Goal: Check status: Check status

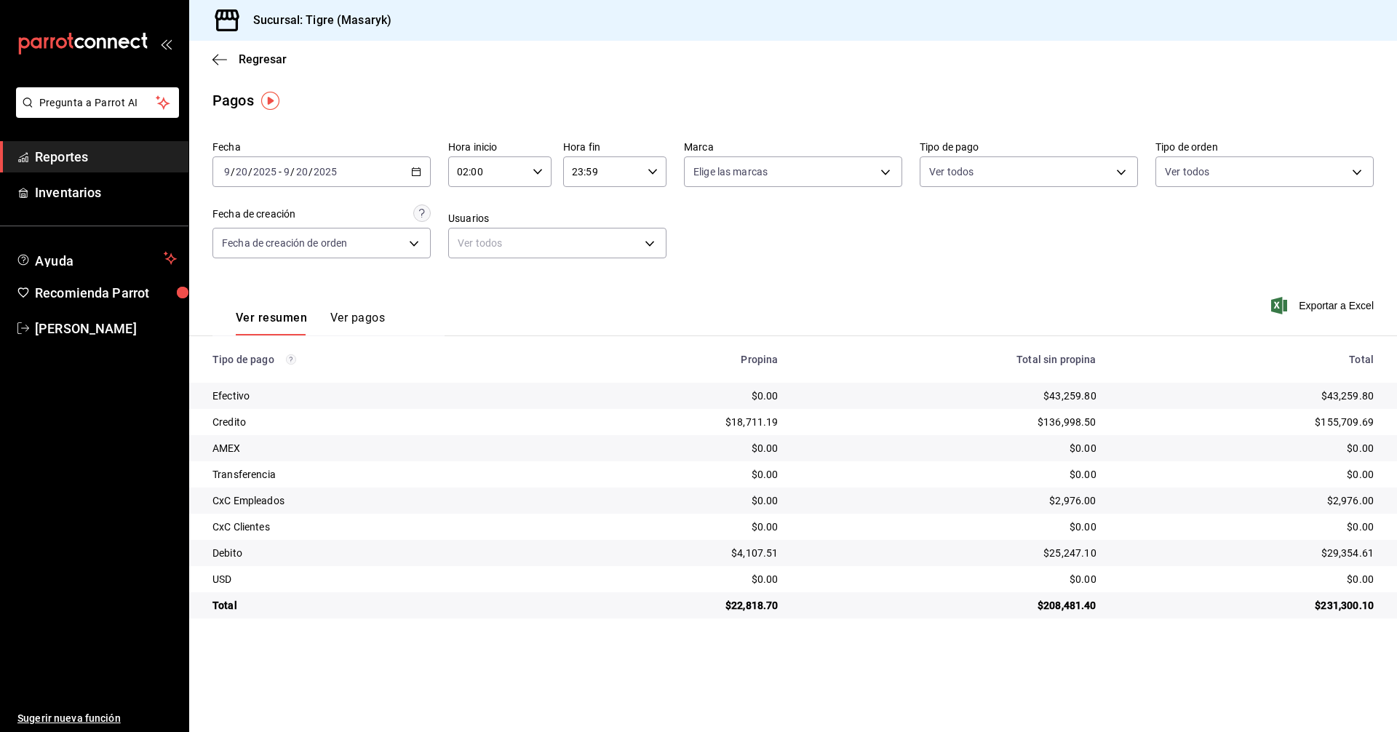
click at [533, 171] on icon "button" at bounding box center [537, 172] width 10 height 10
click at [483, 206] on span "02" at bounding box center [474, 209] width 28 height 12
click at [416, 175] on div at bounding box center [698, 366] width 1397 height 732
click at [416, 175] on icon "button" at bounding box center [416, 172] width 10 height 10
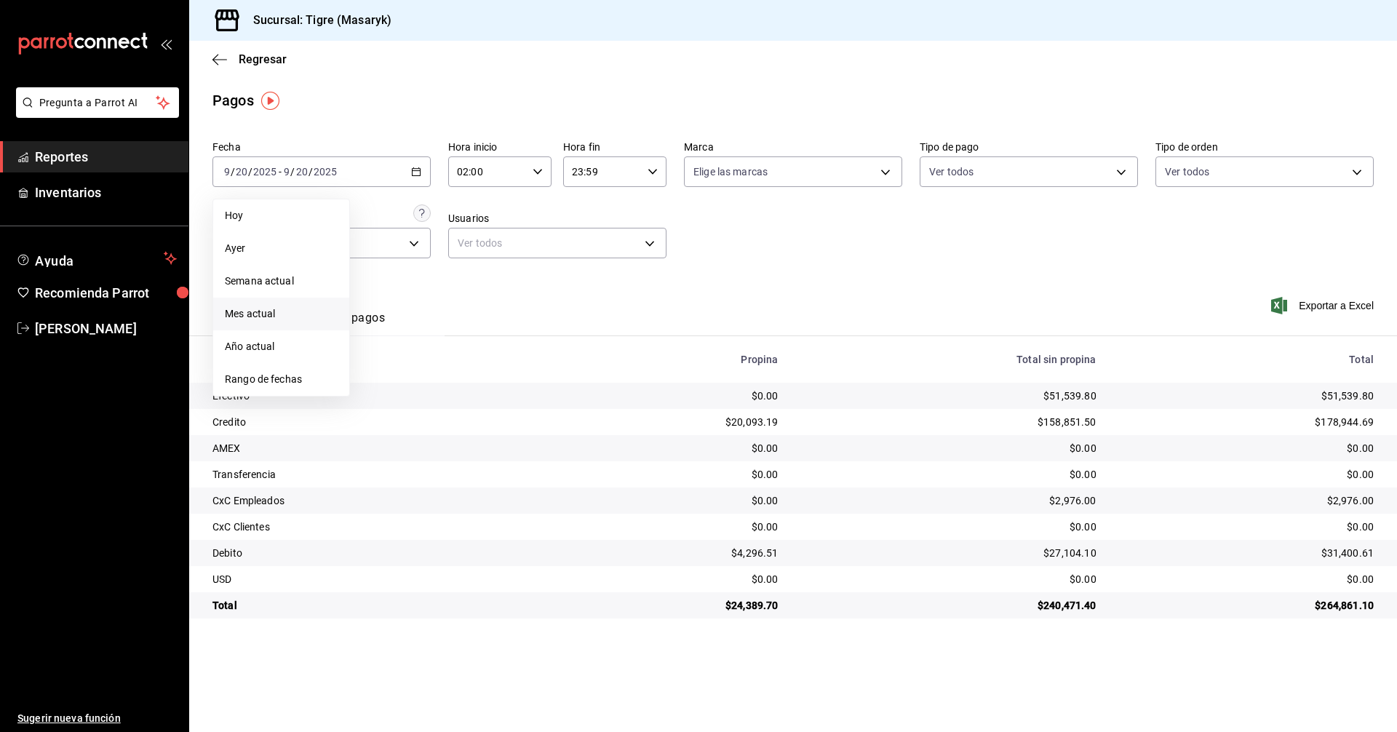
click at [252, 311] on span "Mes actual" at bounding box center [281, 313] width 113 height 15
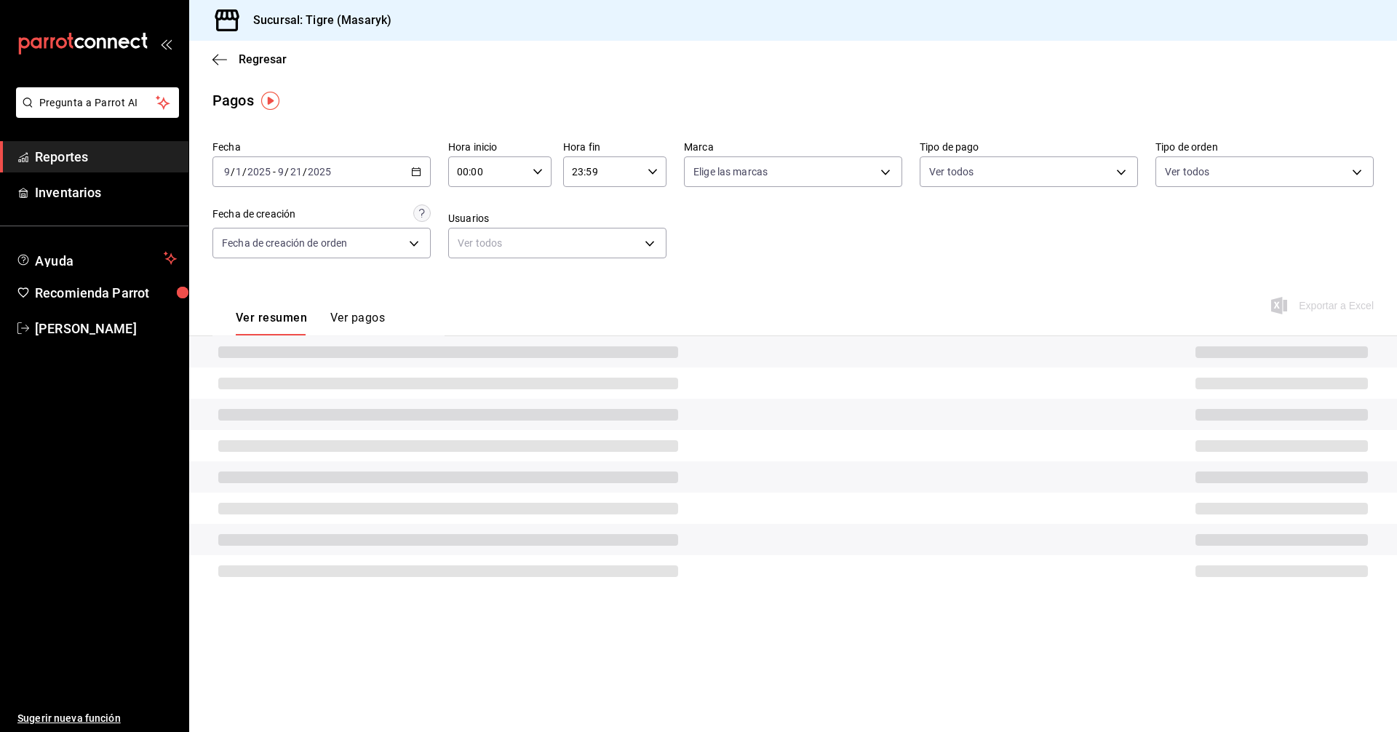
click at [421, 175] on div "[DATE] [DATE] - [DATE] [DATE]" at bounding box center [321, 171] width 218 height 31
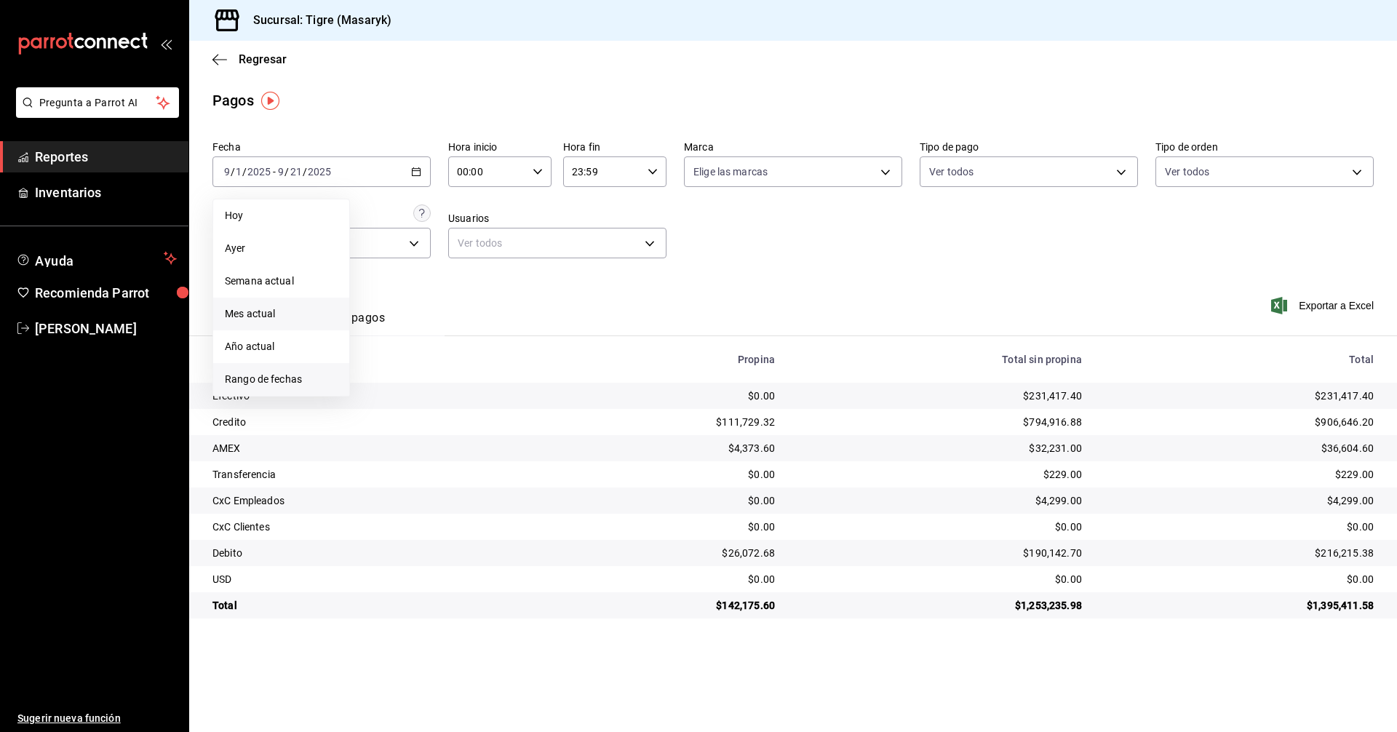
click at [298, 381] on span "Rango de fechas" at bounding box center [281, 379] width 113 height 15
click at [482, 337] on abbr "19" at bounding box center [483, 332] width 9 height 10
click at [507, 330] on abbr "20" at bounding box center [508, 332] width 9 height 10
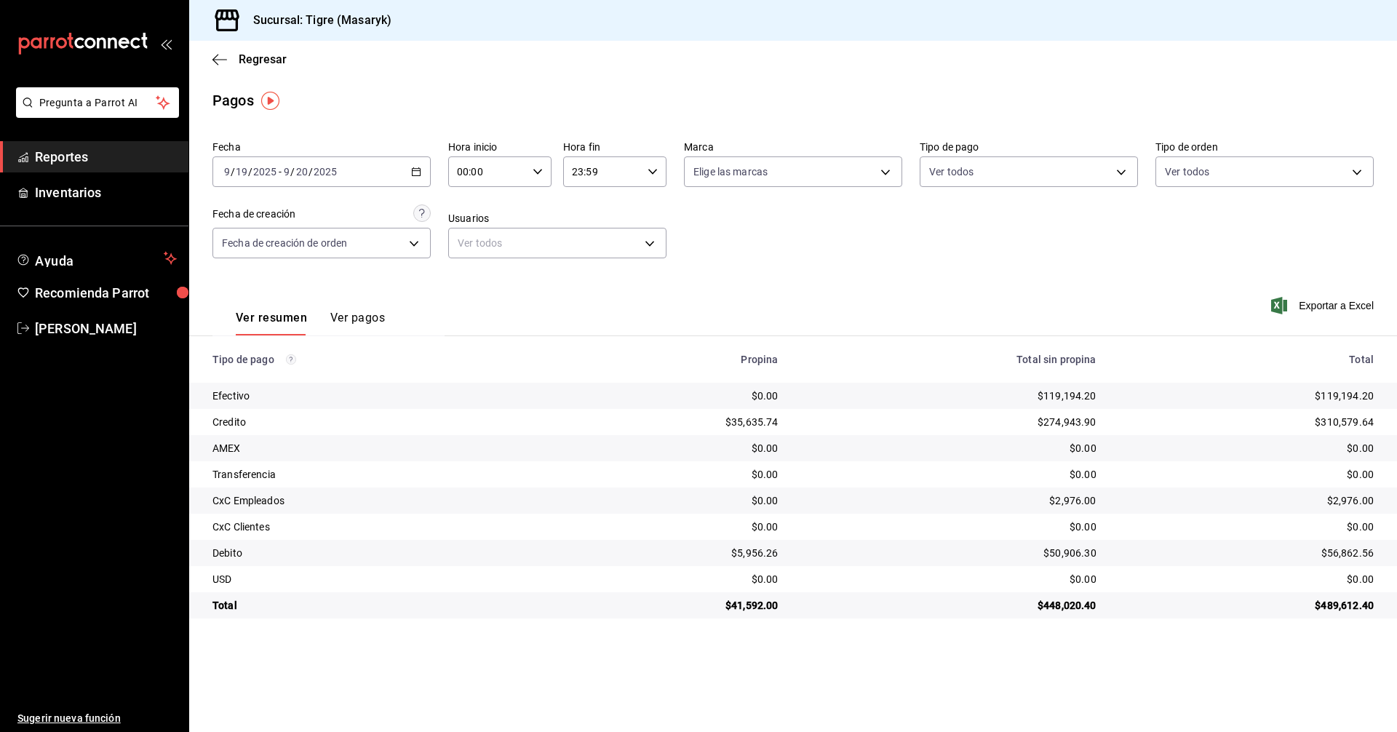
click at [411, 172] on icon "button" at bounding box center [416, 172] width 10 height 10
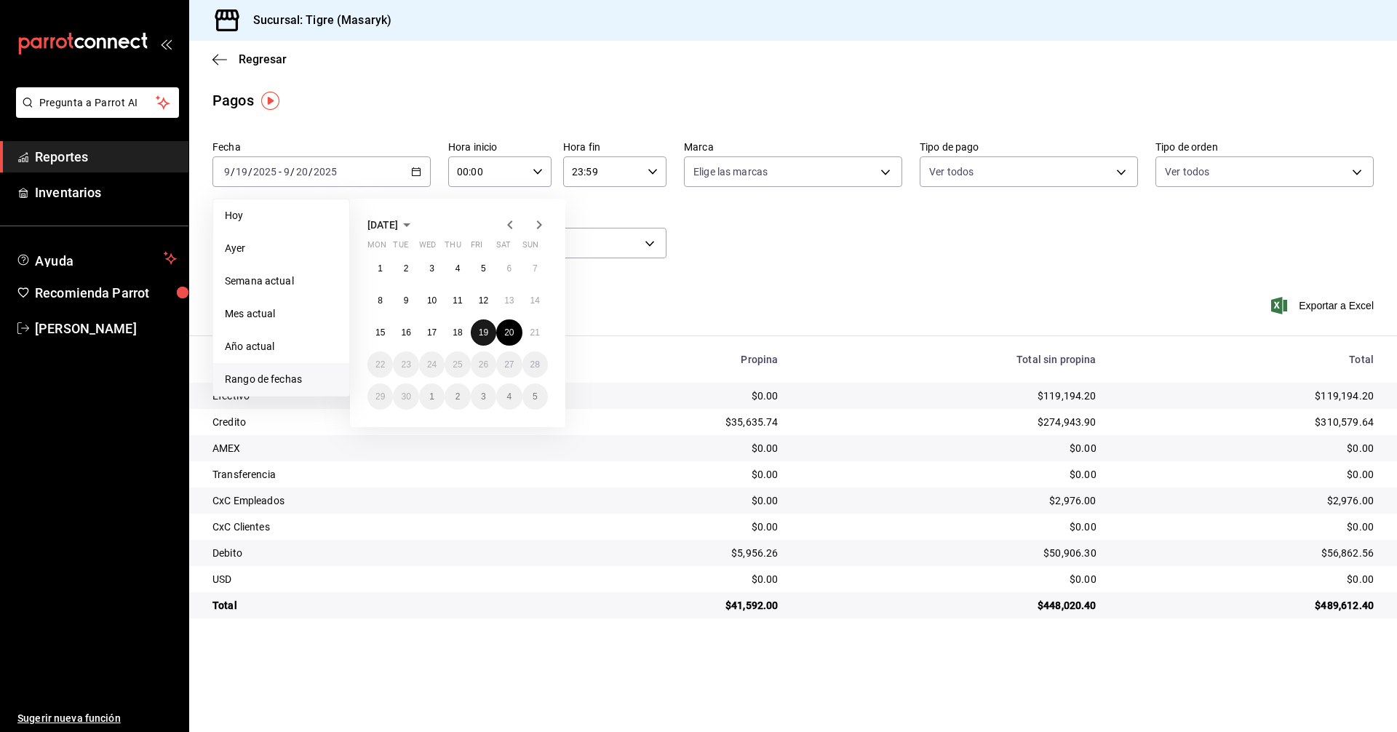
click at [477, 329] on button "19" at bounding box center [483, 332] width 25 height 26
click at [501, 332] on button "20" at bounding box center [508, 332] width 25 height 26
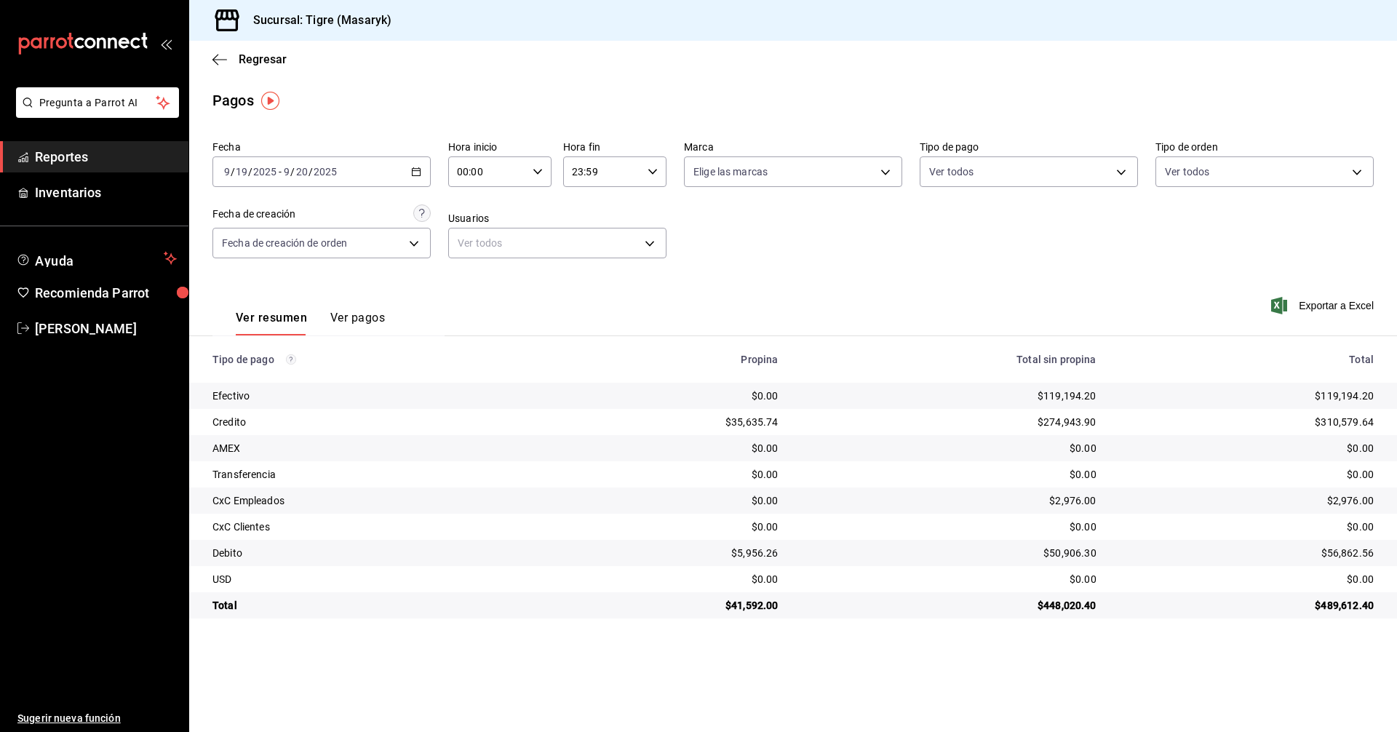
click at [422, 167] on div "[DATE] [DATE] - [DATE] [DATE]" at bounding box center [321, 171] width 218 height 31
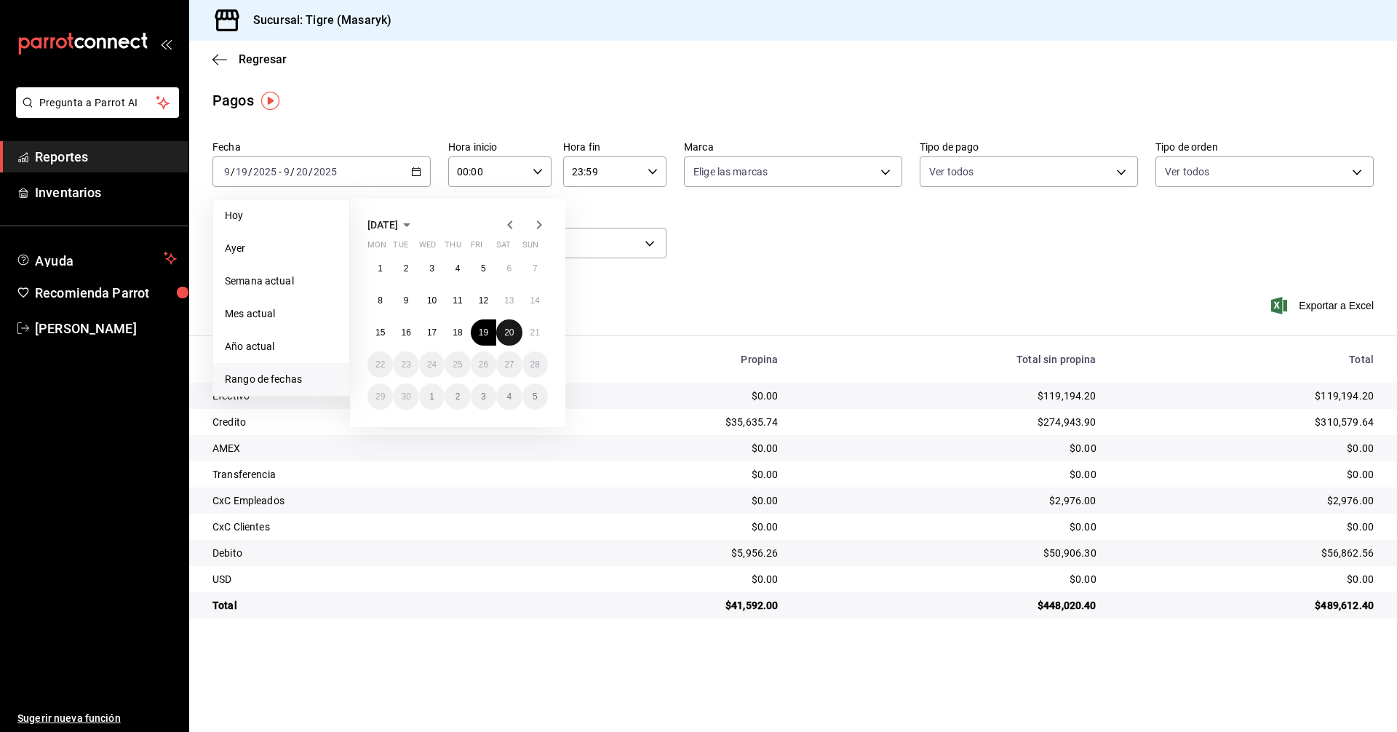
click at [508, 336] on abbr "20" at bounding box center [508, 332] width 9 height 10
click at [526, 334] on button "21" at bounding box center [534, 332] width 25 height 26
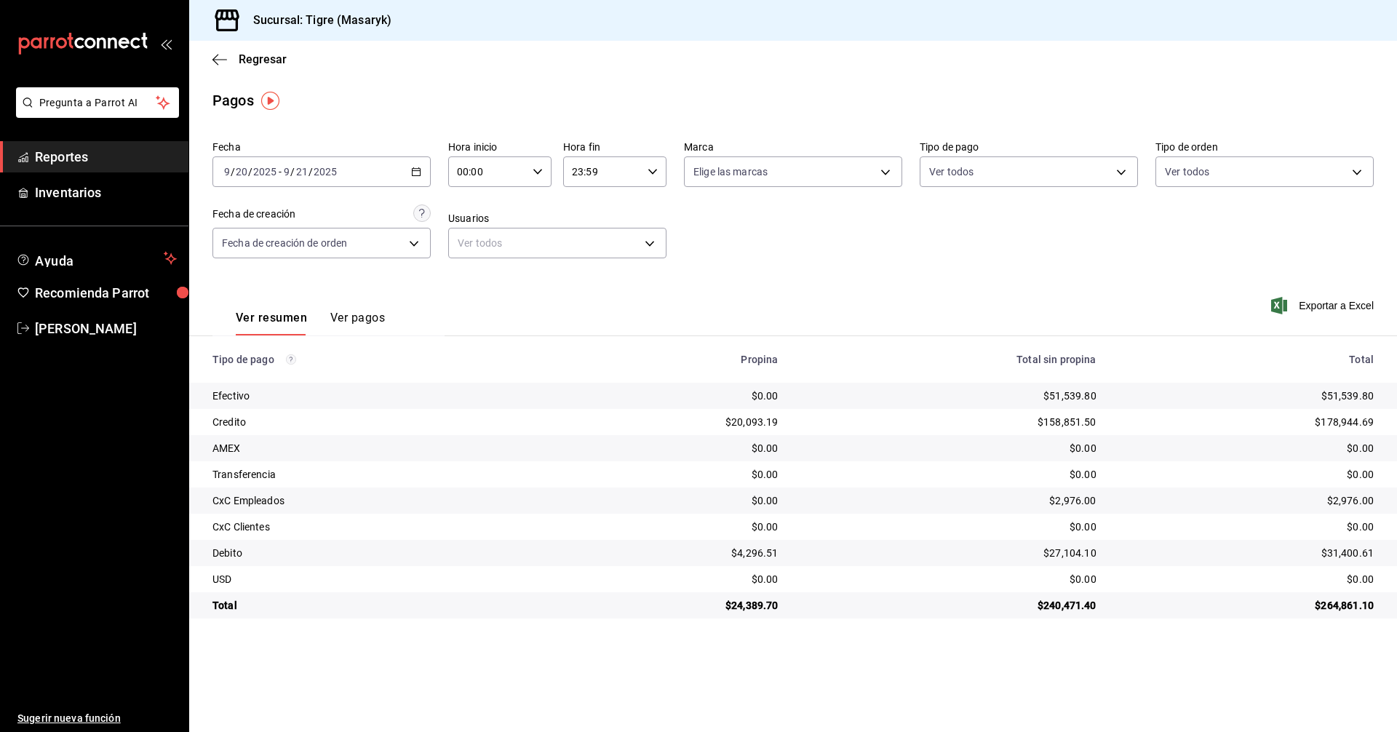
click at [532, 170] on div "00:00 Hora inicio" at bounding box center [499, 171] width 103 height 31
click at [475, 274] on span "02" at bounding box center [474, 279] width 28 height 12
click at [477, 241] on span "01" at bounding box center [474, 244] width 28 height 12
type input "01:00"
click at [612, 169] on div at bounding box center [698, 366] width 1397 height 732
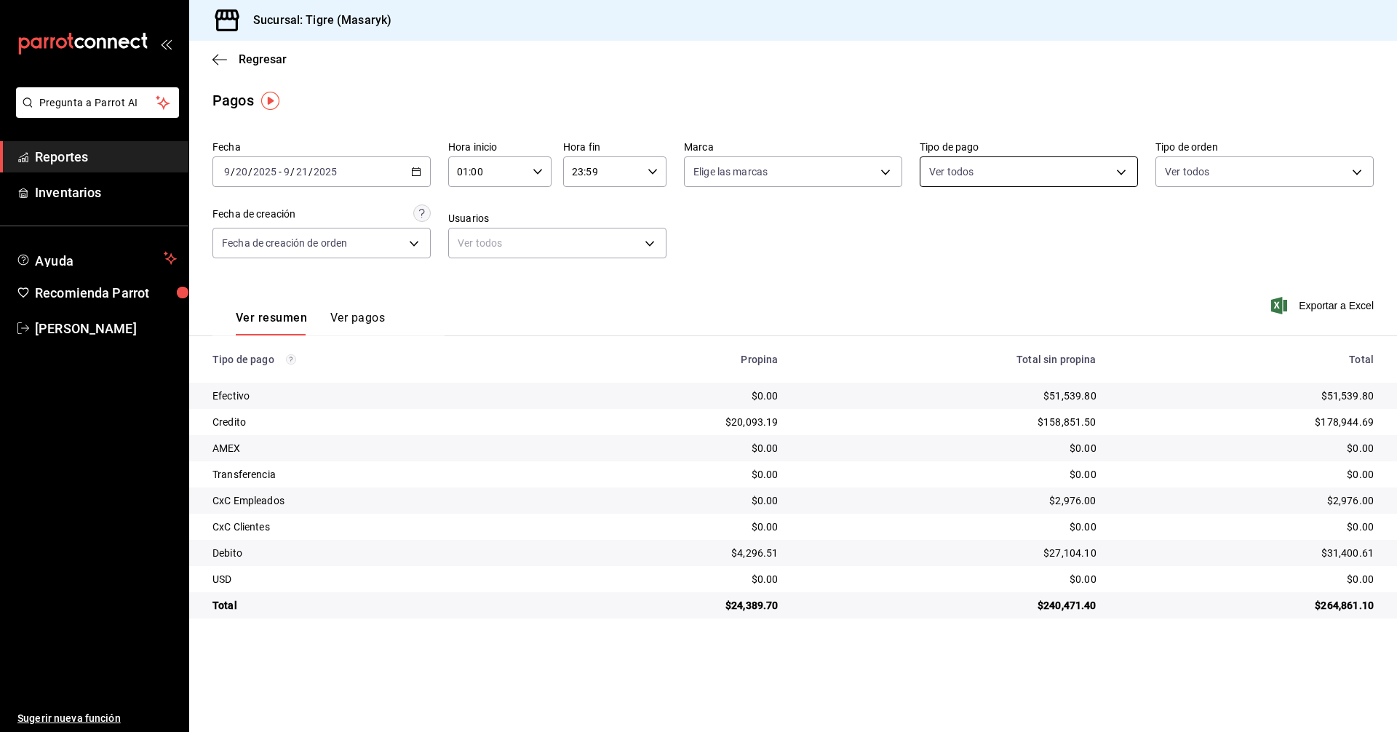
click at [1095, 171] on body "Pregunta a Parrot AI Reportes Inventarios Ayuda Recomienda Parrot Tigre Masaryk…" at bounding box center [698, 366] width 1397 height 732
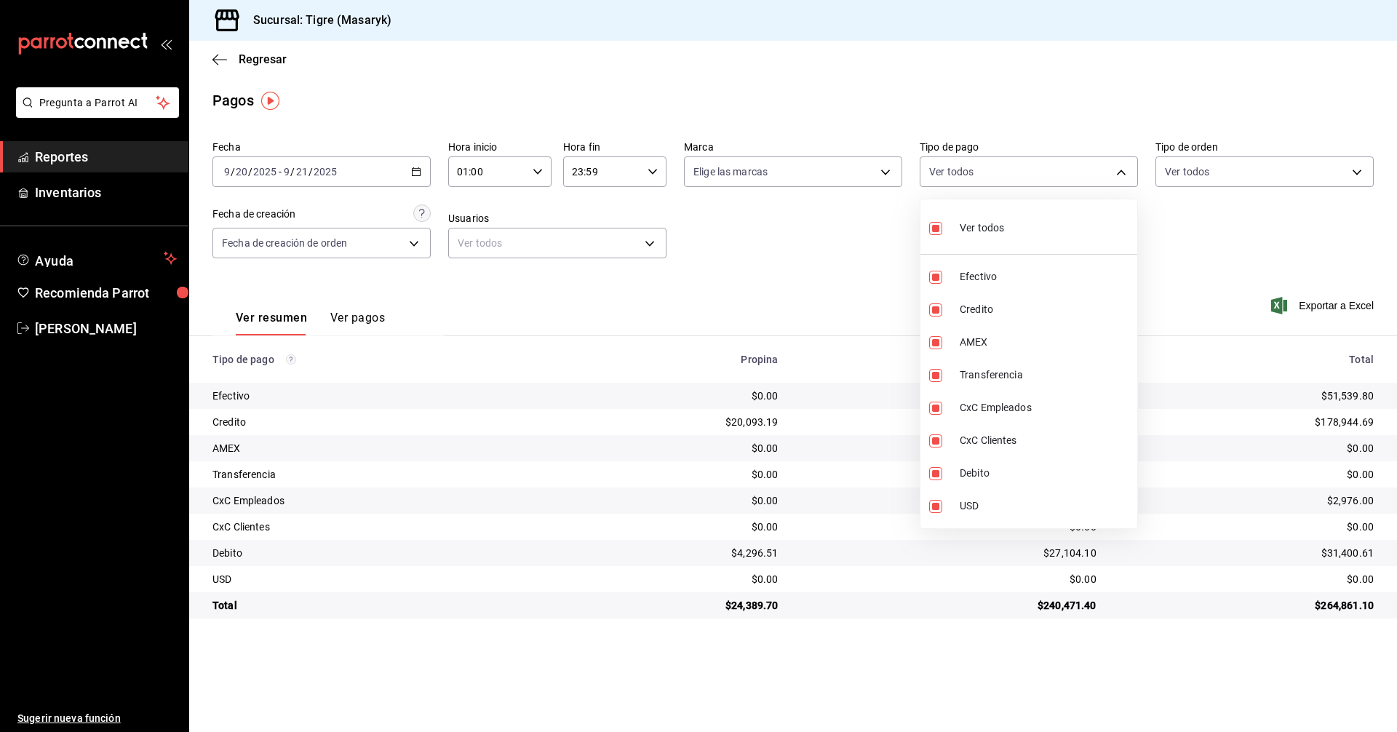
click at [932, 232] on input "checkbox" at bounding box center [935, 228] width 13 height 13
checkbox input "false"
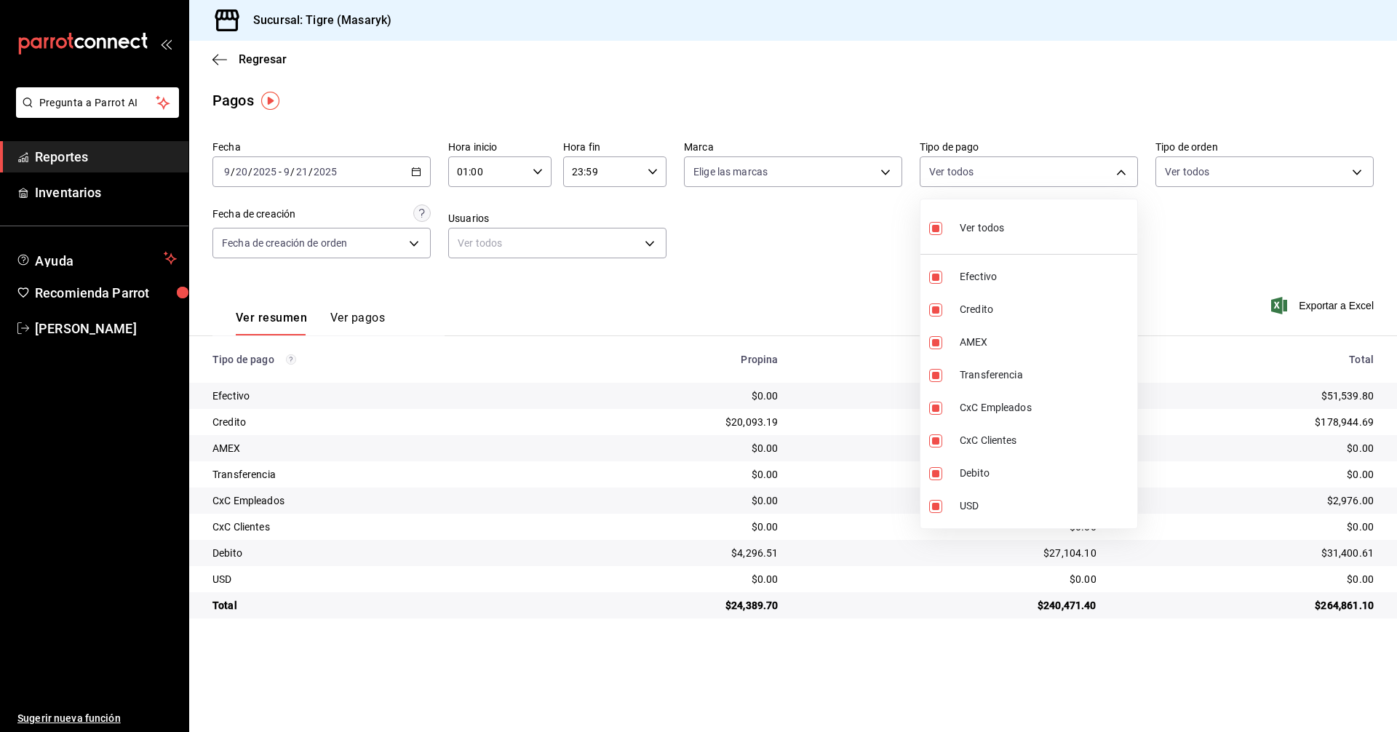
checkbox input "false"
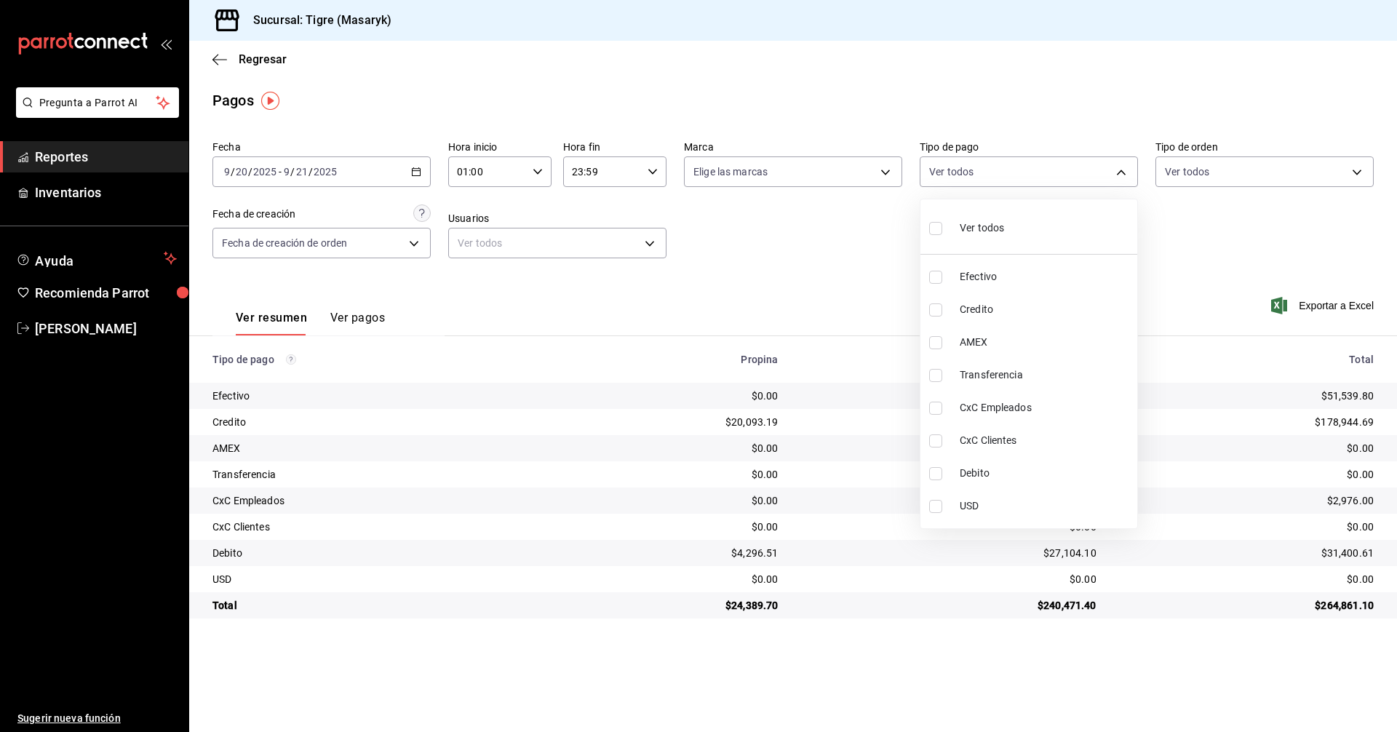
click at [932, 232] on input "checkbox" at bounding box center [935, 228] width 13 height 13
checkbox input "true"
type input "68cfb1b9-f6b2-44be-9d19-cf144159f8e2,563f51c4-7c0d-43b6-837e-e895ac41548e,d9472…"
checkbox input "true"
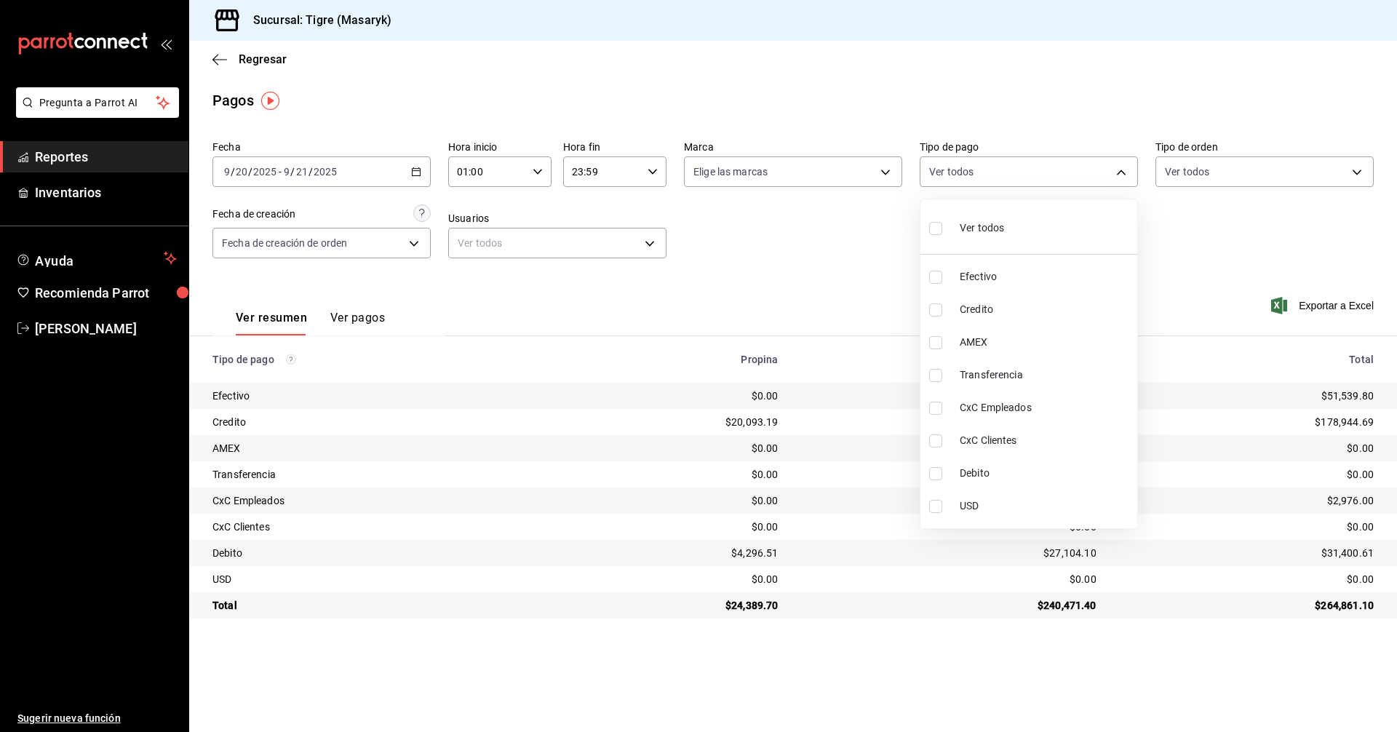
checkbox input "true"
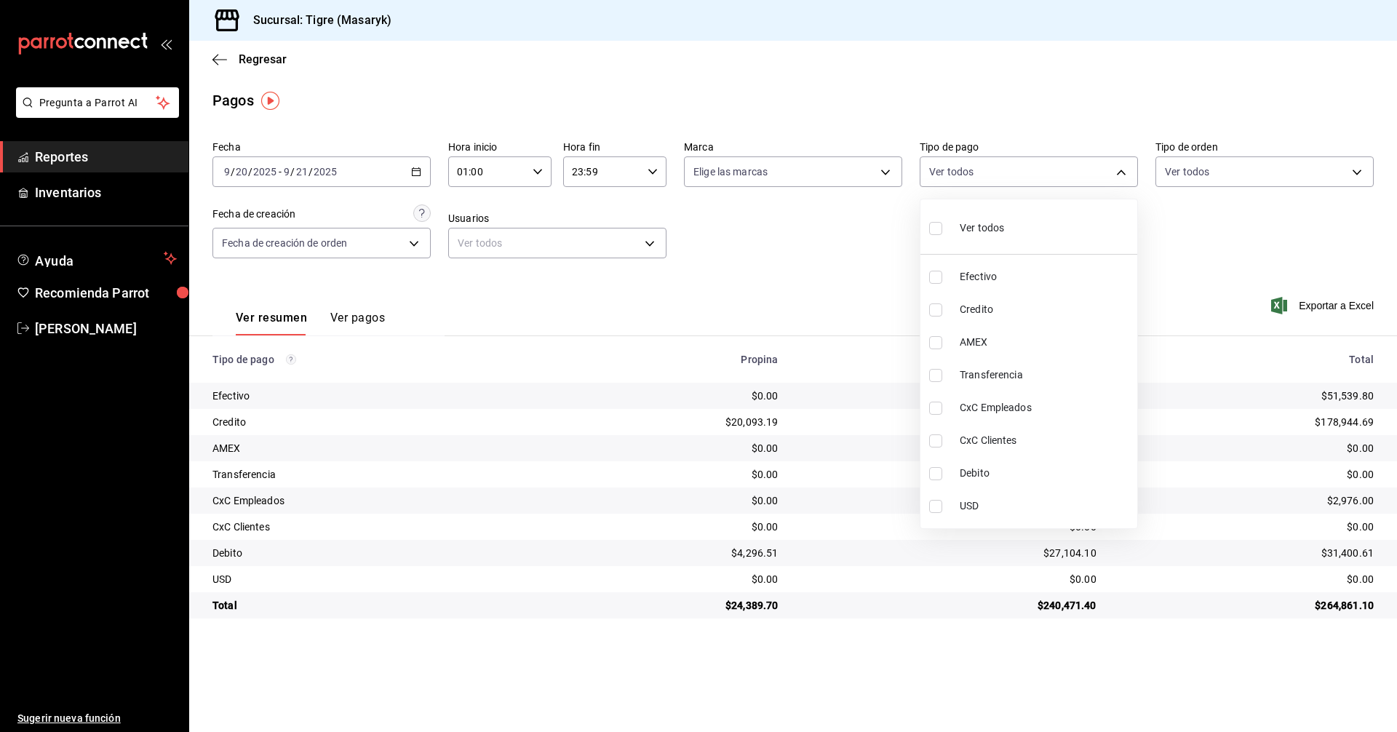
checkbox input "true"
click at [1171, 281] on div at bounding box center [698, 366] width 1397 height 732
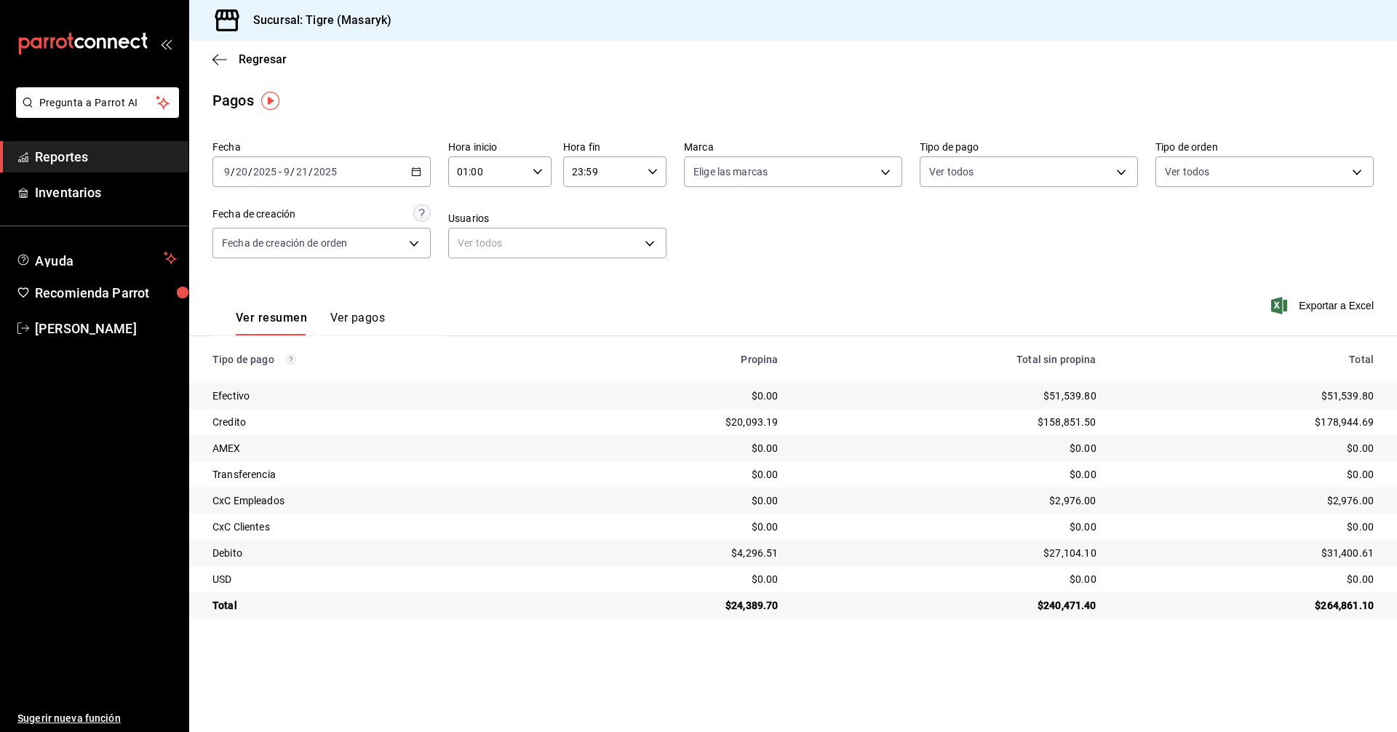
click at [421, 169] on div "[DATE] [DATE] - [DATE] [DATE]" at bounding box center [321, 171] width 218 height 31
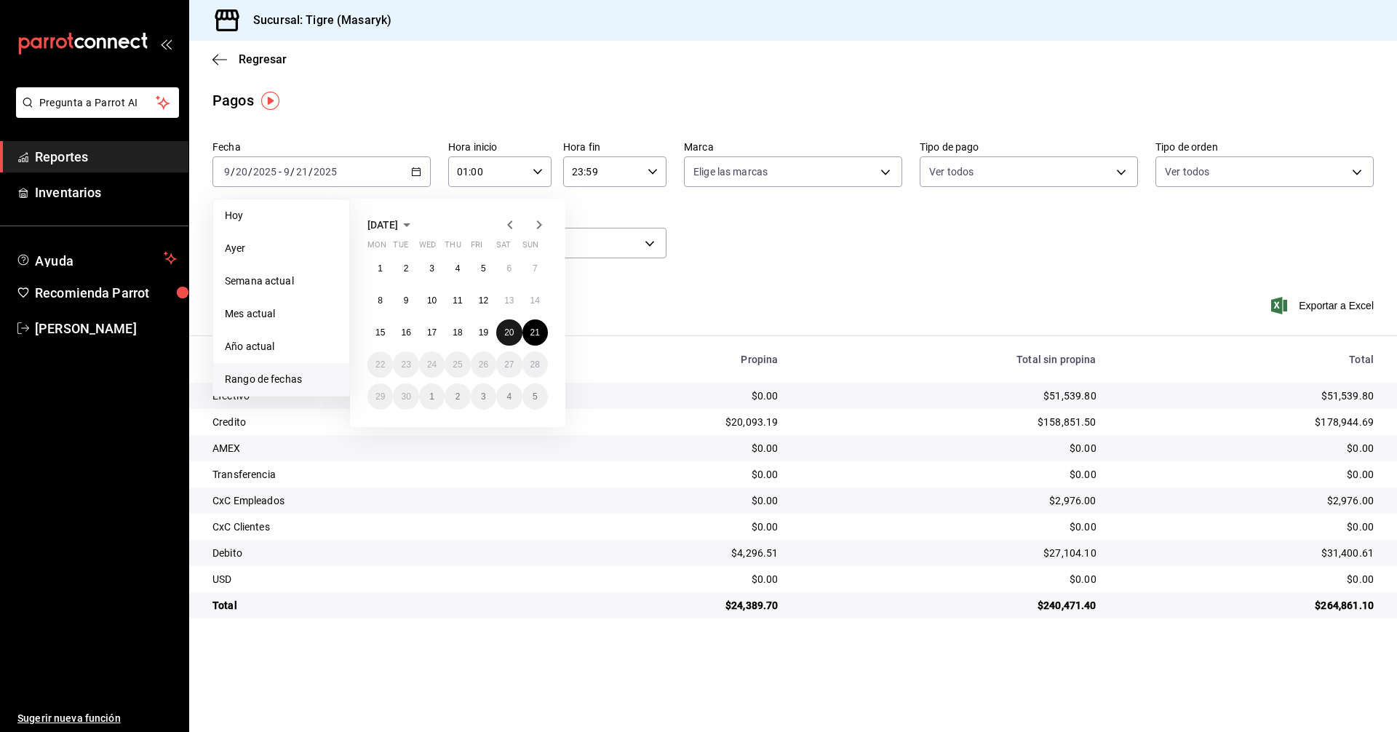
click at [514, 335] on abbr "20" at bounding box center [508, 332] width 9 height 10
click at [529, 334] on button "21" at bounding box center [534, 332] width 25 height 26
type input "00:00"
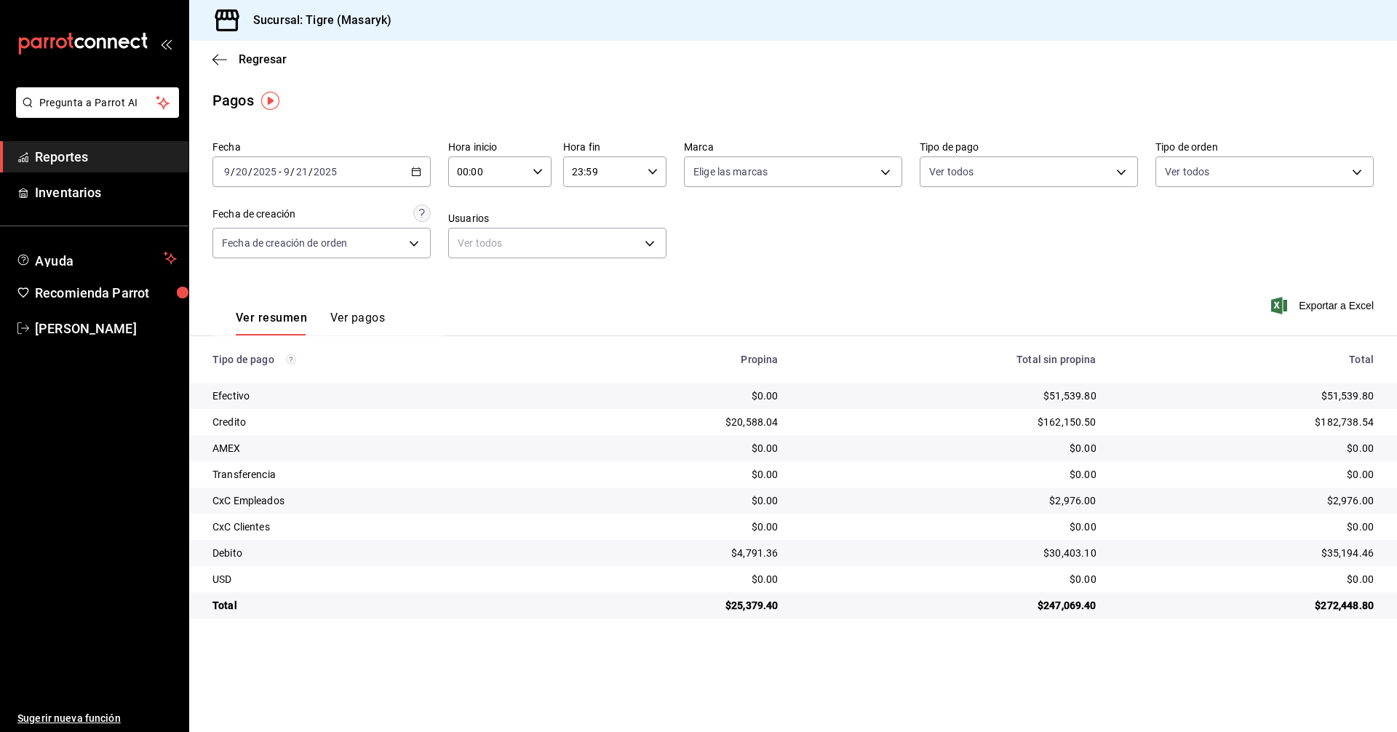
click at [534, 165] on div "00:00 Hora inicio" at bounding box center [499, 171] width 103 height 31
click at [474, 203] on span "00" at bounding box center [474, 209] width 28 height 12
click at [766, 231] on div at bounding box center [698, 366] width 1397 height 732
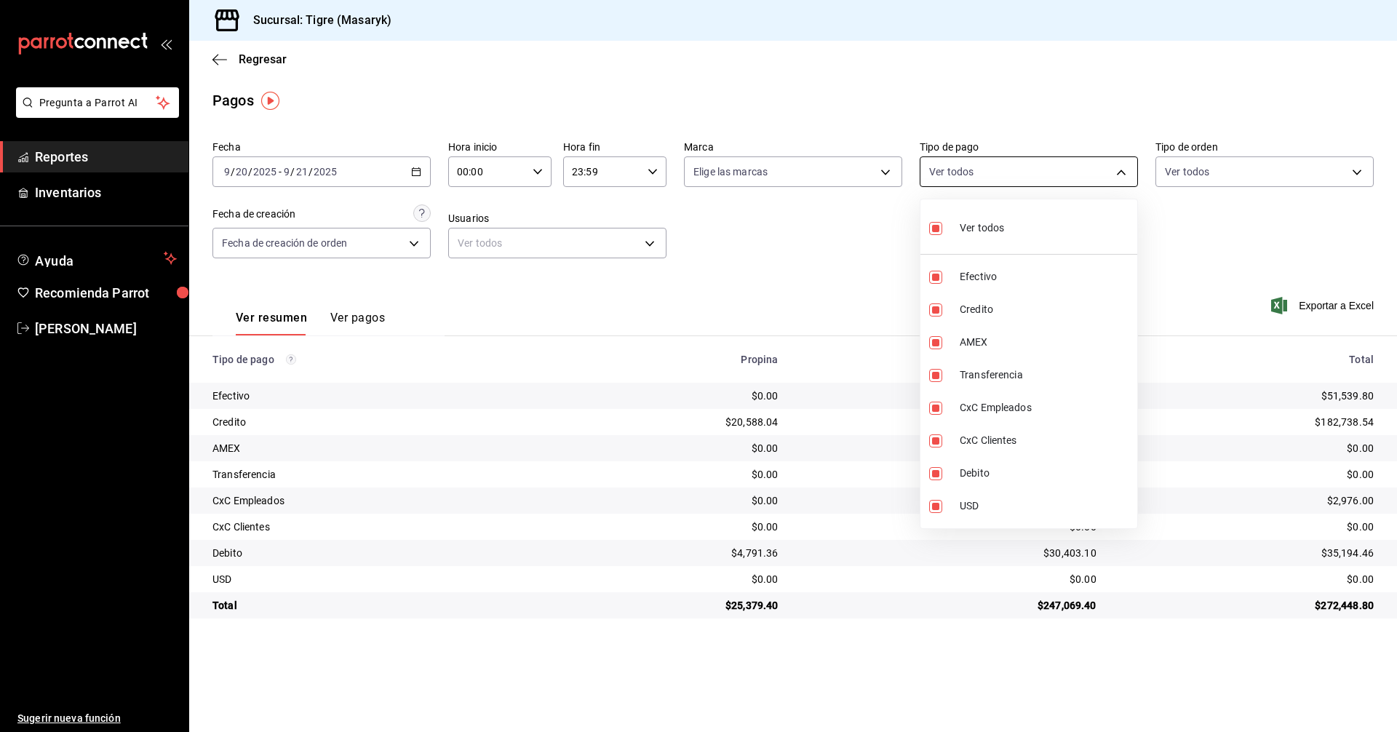
click at [1119, 167] on body "Pregunta a Parrot AI Reportes Inventarios Ayuda Recomienda Parrot Tigre Masaryk…" at bounding box center [698, 366] width 1397 height 732
click at [941, 227] on input "checkbox" at bounding box center [935, 228] width 13 height 13
checkbox input "false"
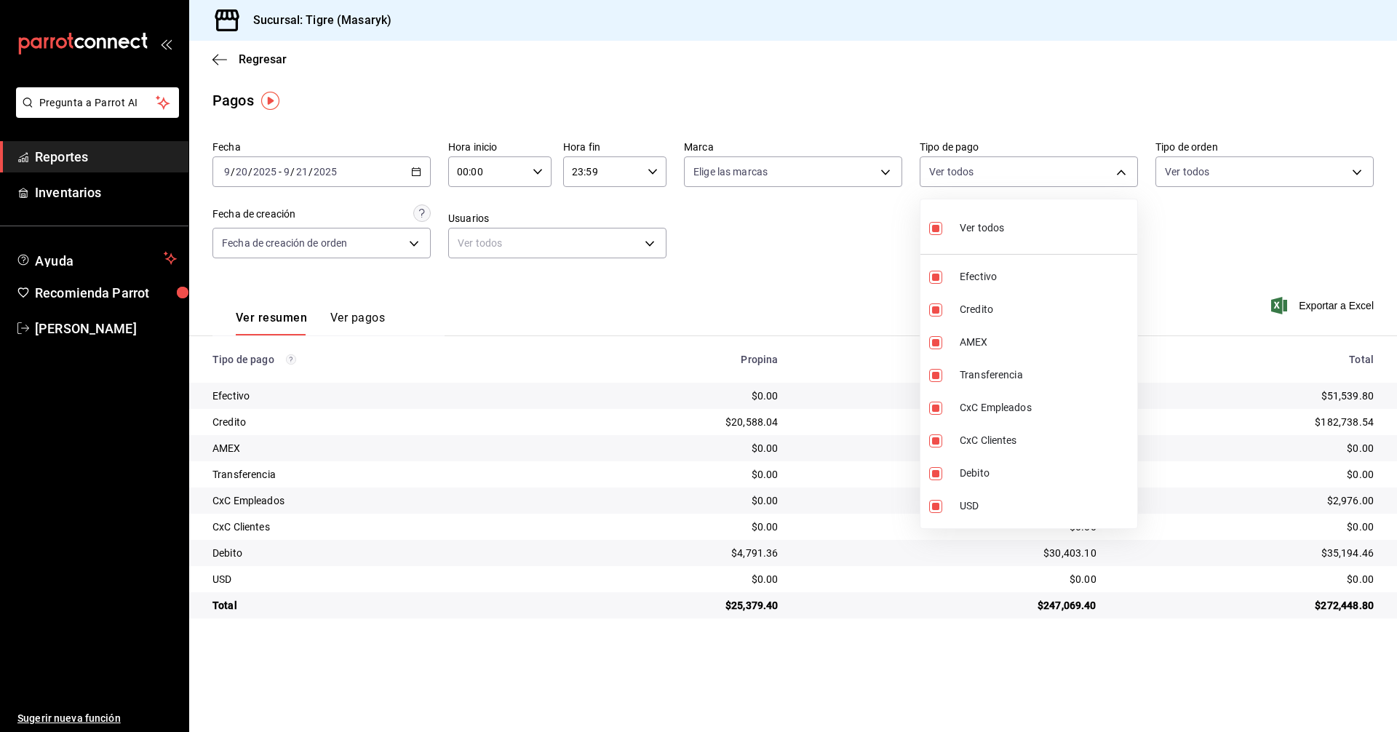
checkbox input "false"
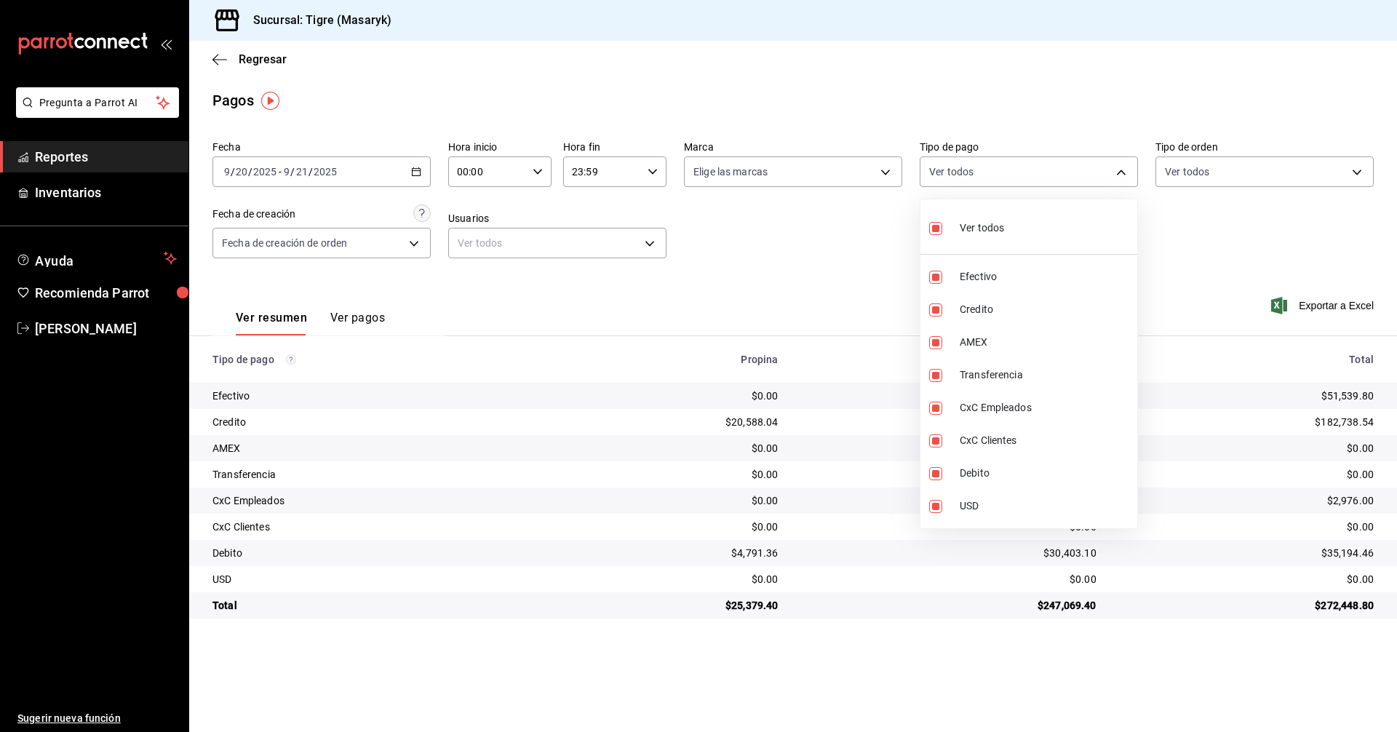
checkbox input "false"
click at [1120, 172] on div at bounding box center [698, 366] width 1397 height 732
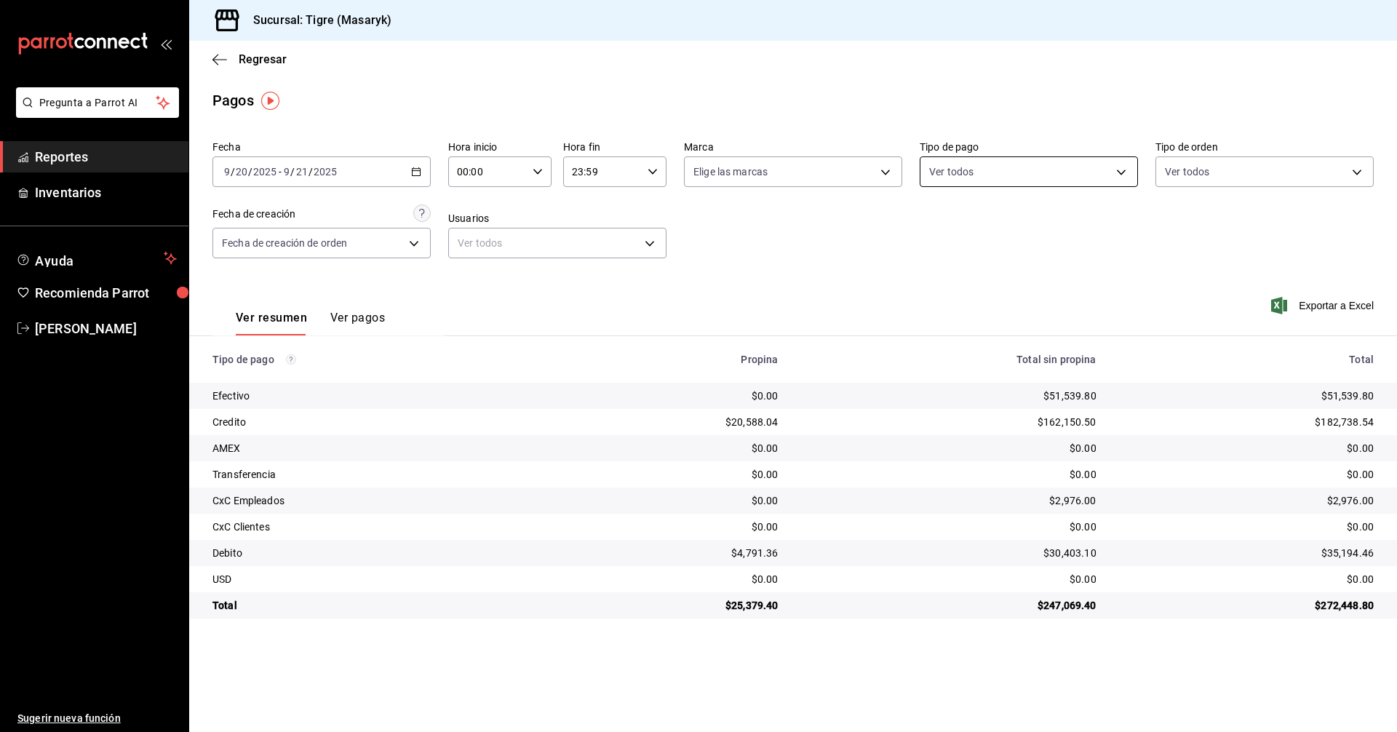
click at [1113, 167] on body "Pregunta a Parrot AI Reportes Inventarios Ayuda Recomienda Parrot Tigre Masaryk…" at bounding box center [698, 366] width 1397 height 732
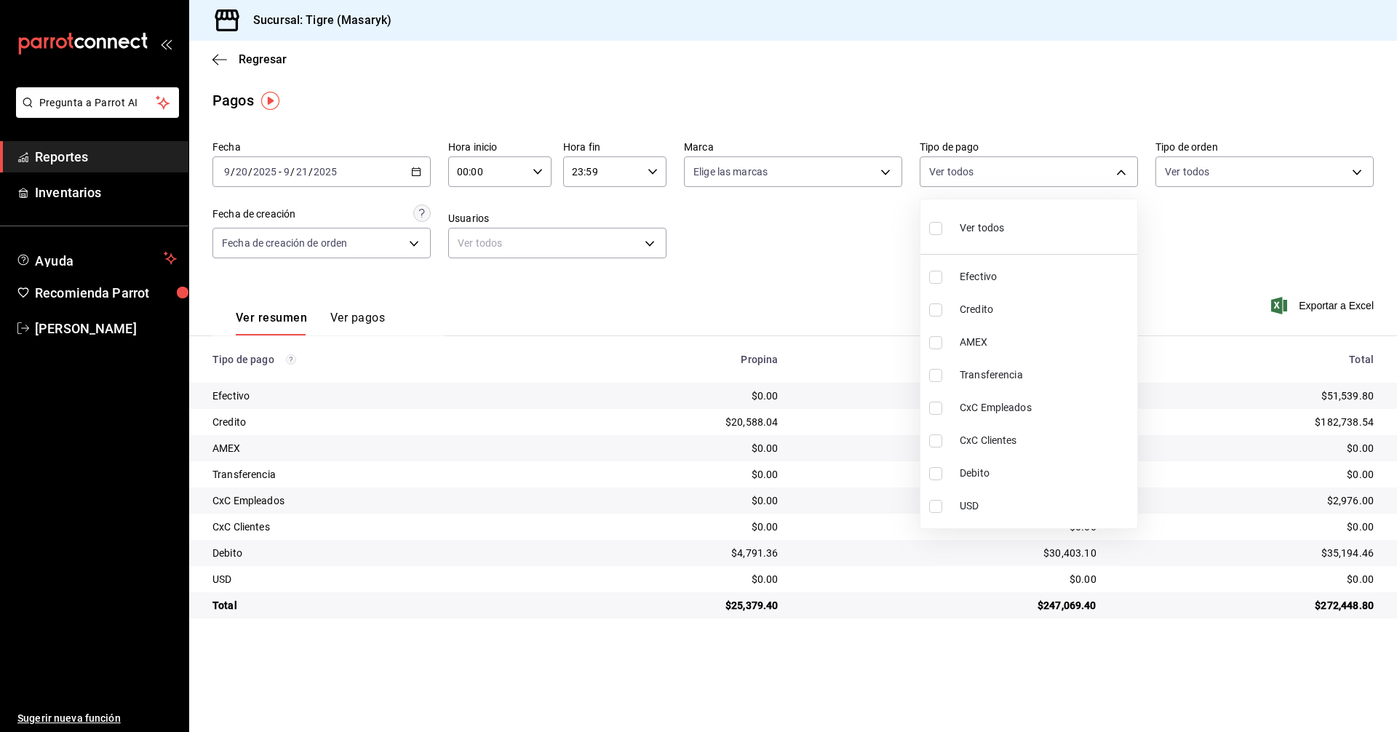
click at [938, 305] on input "checkbox" at bounding box center [935, 309] width 13 height 13
checkbox input "true"
type input "563f51c4-7c0d-43b6-837e-e895ac41548e"
click at [935, 477] on input "checkbox" at bounding box center [935, 473] width 13 height 13
checkbox input "true"
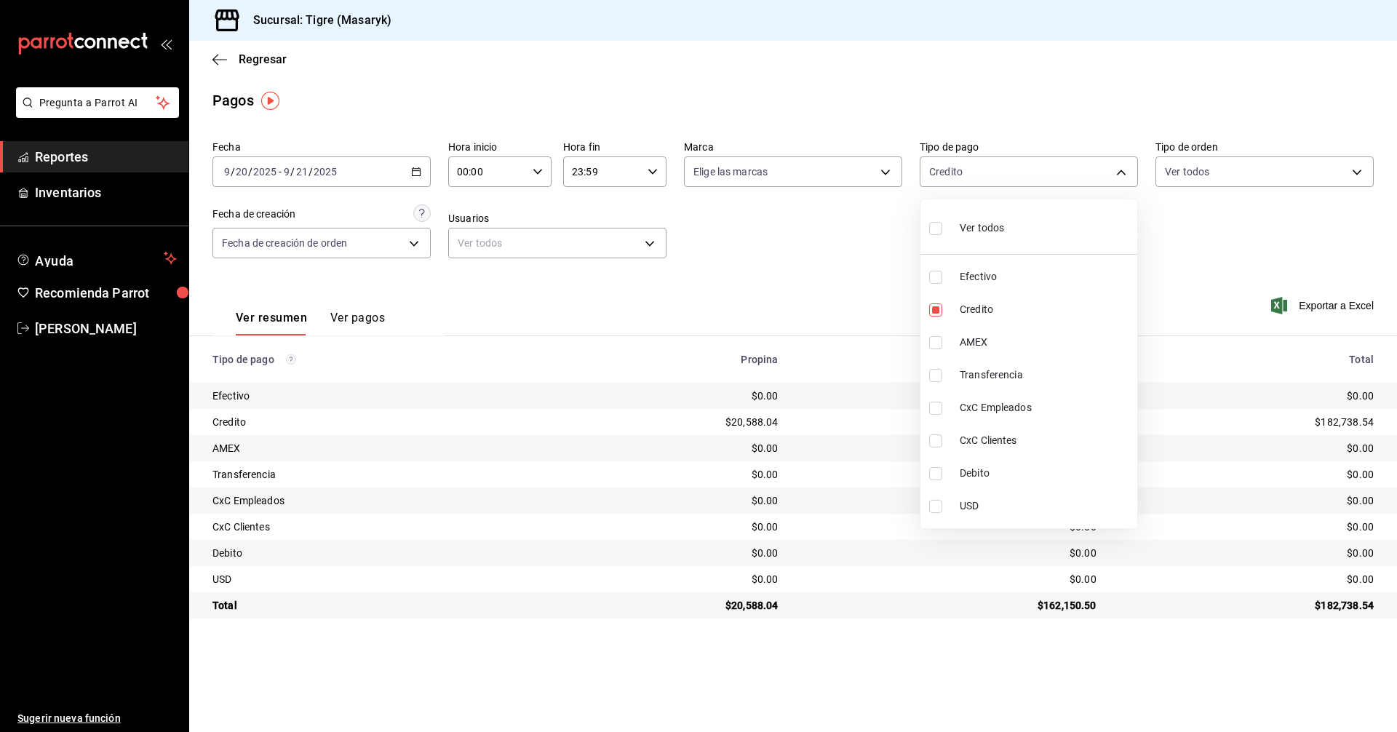
type input "563f51c4-7c0d-43b6-837e-e895ac41548e,a8f1af16-94e3-41ee-854d-4aaa38aa7ebf"
click at [852, 264] on div at bounding box center [698, 366] width 1397 height 732
